Goal: Information Seeking & Learning: Learn about a topic

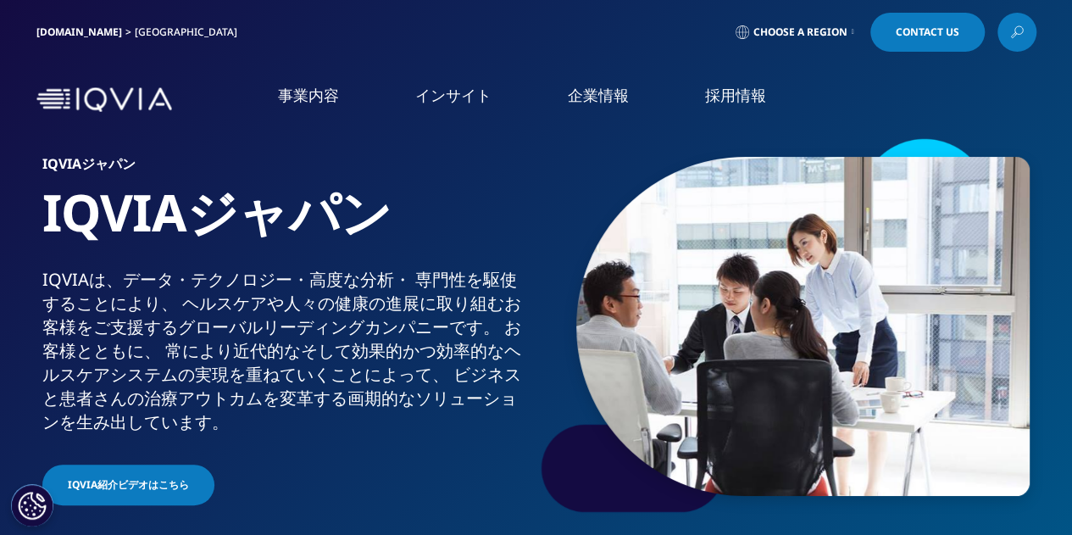
click at [36, 213] on link "概要" at bounding box center [199, 213] width 349 height 19
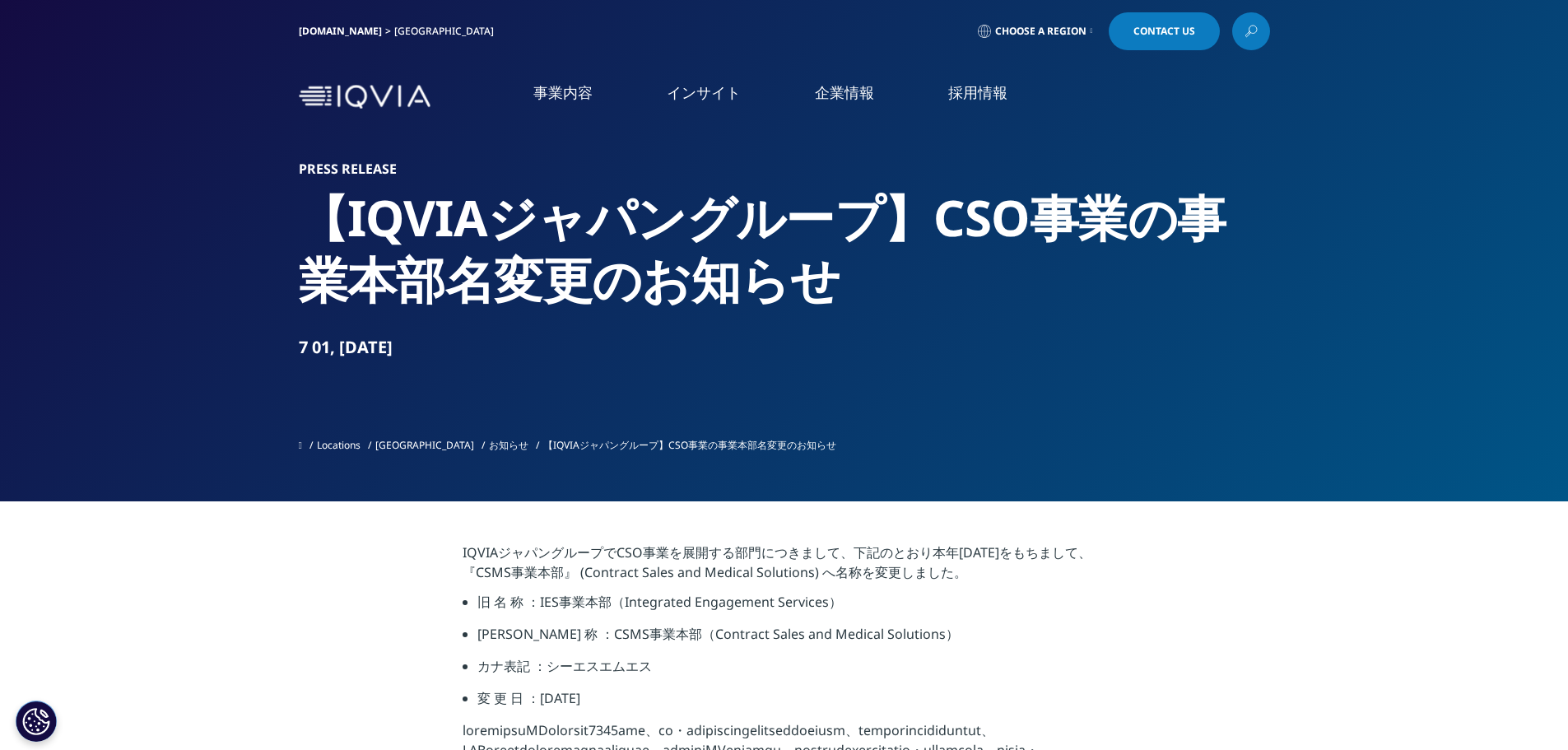
click at [74, 208] on link "概要" at bounding box center [320, 207] width 499 height 18
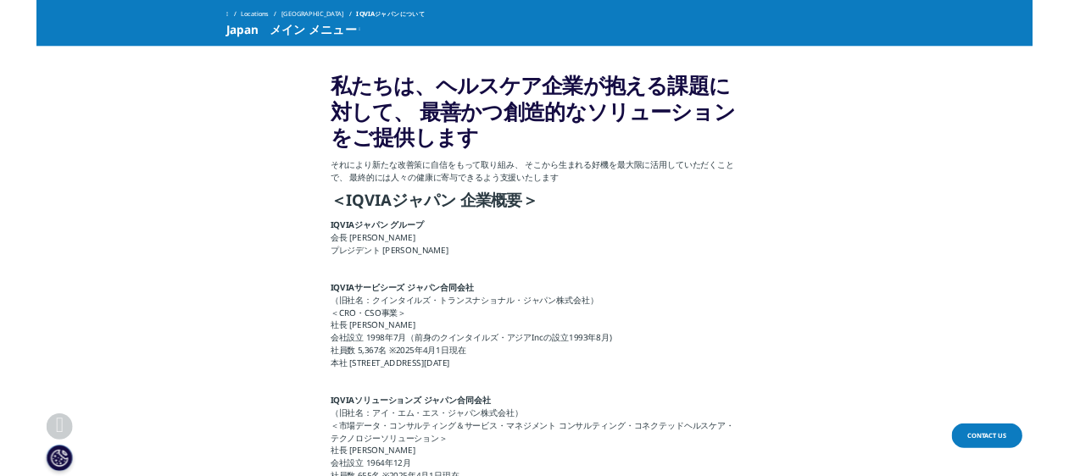
scroll to position [169, 0]
